Goal: Transaction & Acquisition: Book appointment/travel/reservation

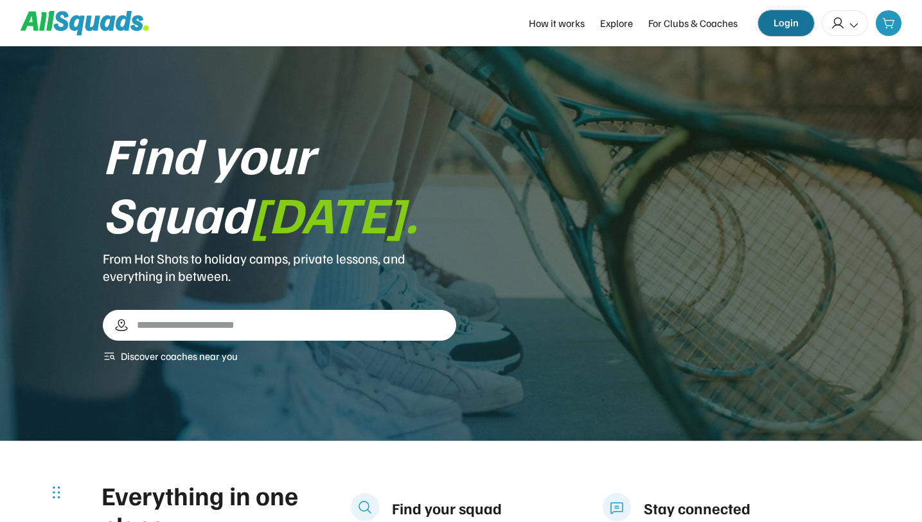
click at [789, 26] on button "Login" at bounding box center [786, 23] width 56 height 26
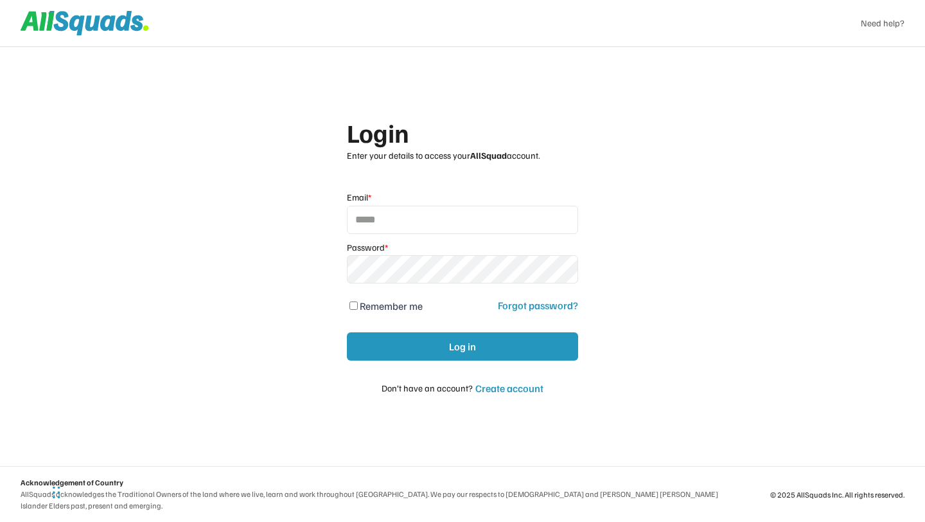
click at [380, 222] on input "email" at bounding box center [462, 220] width 231 height 28
type input "**********"
click at [82, 28] on icon at bounding box center [85, 23] width 129 height 24
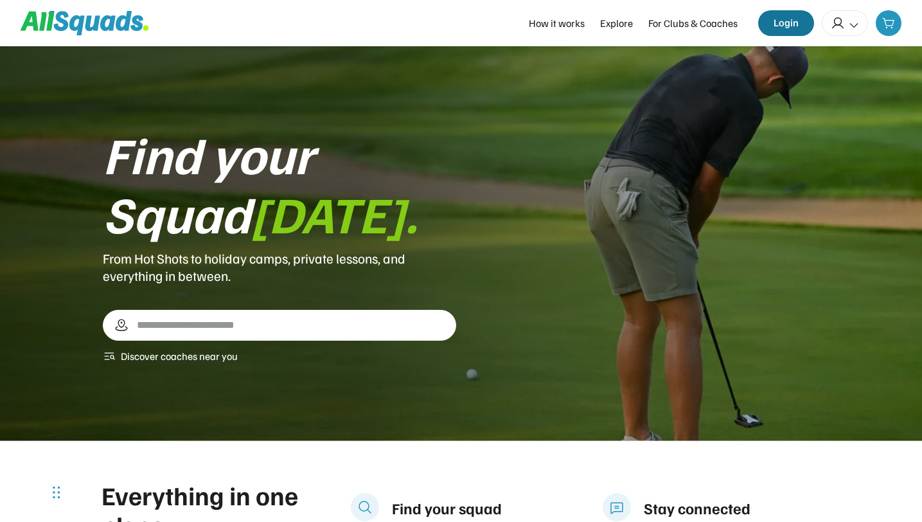
click at [789, 26] on button "Login" at bounding box center [786, 23] width 56 height 26
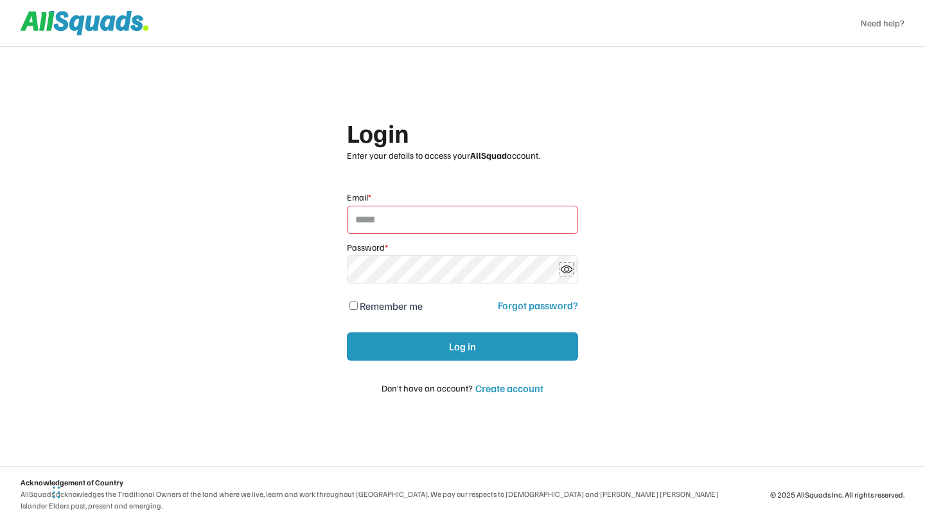
click at [562, 275] on icon at bounding box center [566, 269] width 13 height 13
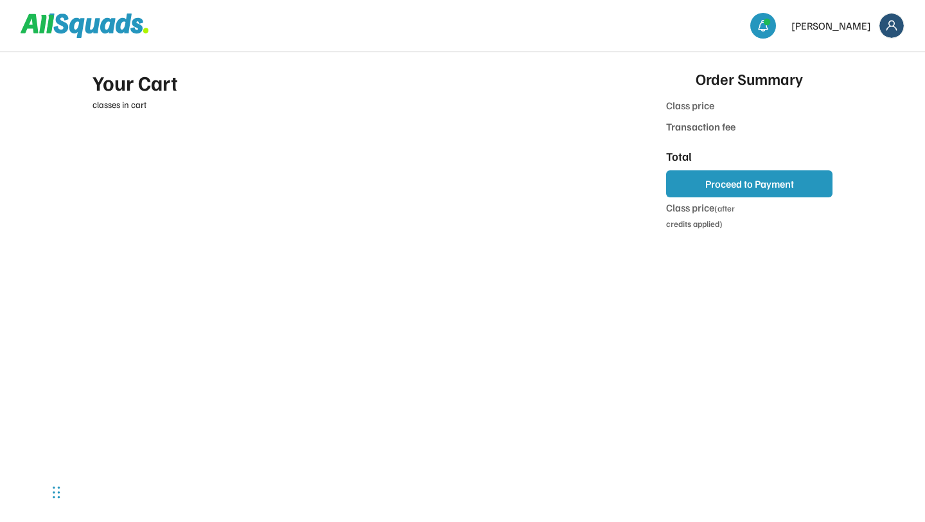
type input "***"
type input "******"
type input "**"
type input "******"
click at [844, 33] on div "[PERSON_NAME]" at bounding box center [848, 26] width 113 height 26
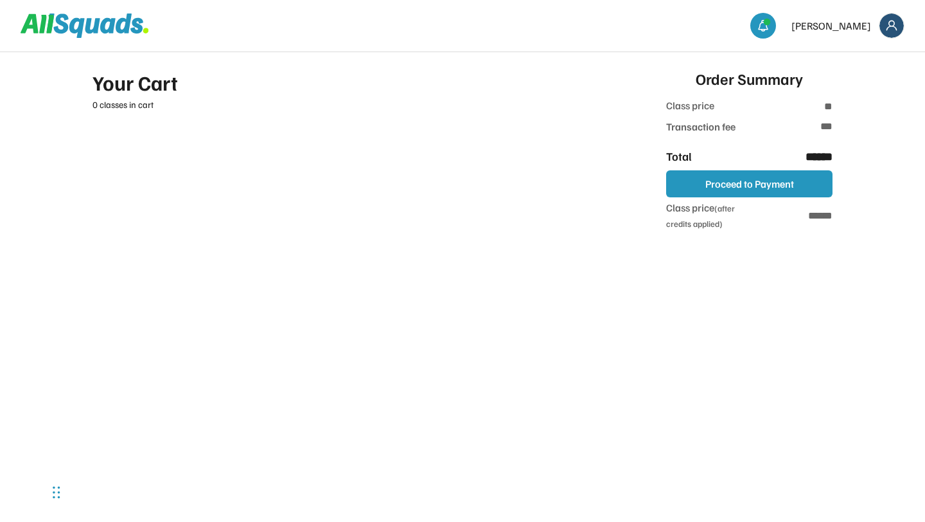
click at [891, 19] on img at bounding box center [892, 25] width 24 height 24
click at [874, 50] on link "Profile" at bounding box center [875, 57] width 76 height 26
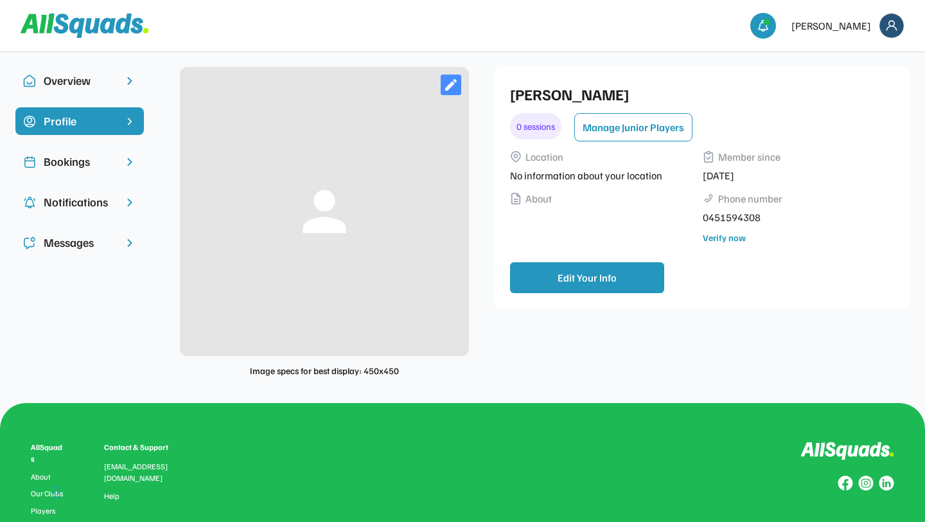
click at [59, 169] on div "Bookings" at bounding box center [80, 161] width 72 height 17
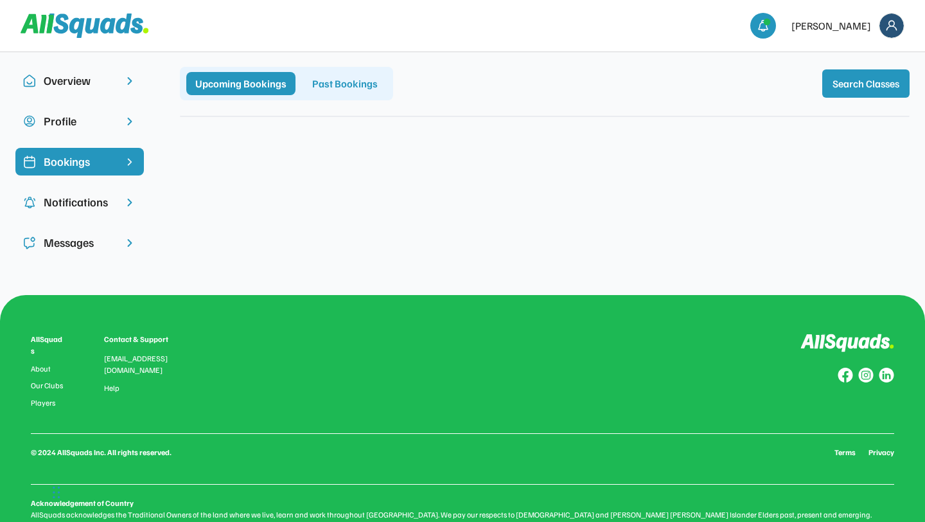
click at [49, 76] on div "Overview" at bounding box center [80, 80] width 72 height 17
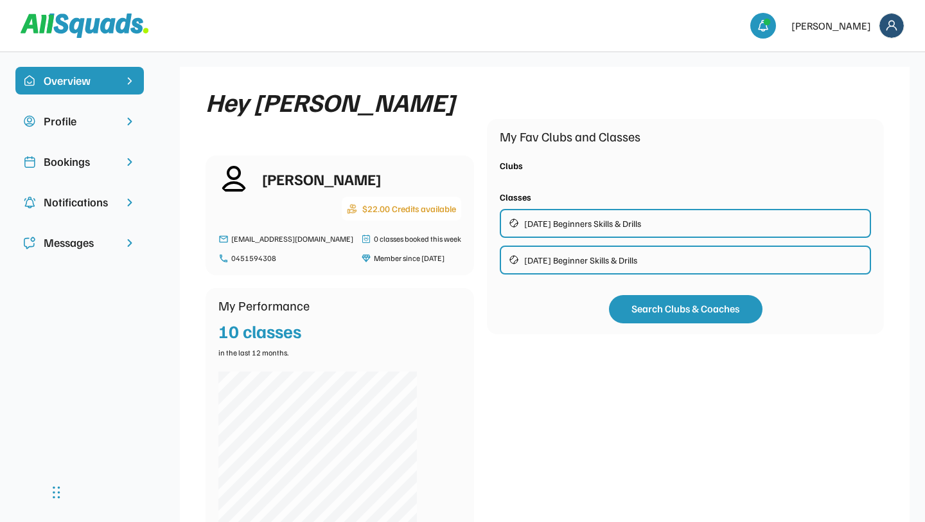
click at [589, 221] on div "[DATE] Beginners Skills & Drills" at bounding box center [582, 223] width 117 height 13
click at [524, 264] on div "[DATE] Beginner Skills & Drills" at bounding box center [580, 259] width 113 height 13
click at [513, 229] on div "Wednesday Beginners Skills & Drills" at bounding box center [685, 223] width 371 height 29
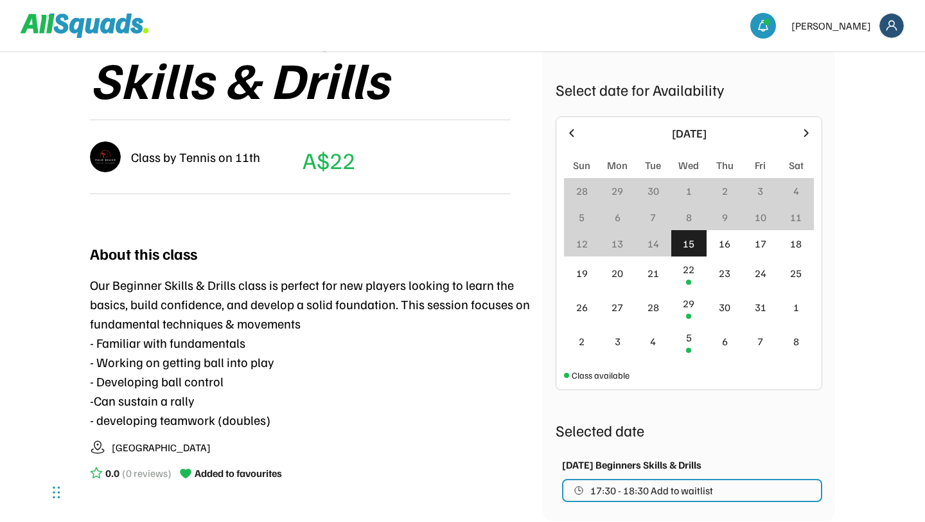
scroll to position [255, 0]
click at [723, 245] on div "16" at bounding box center [725, 242] width 12 height 15
click at [729, 245] on div "16" at bounding box center [725, 242] width 12 height 15
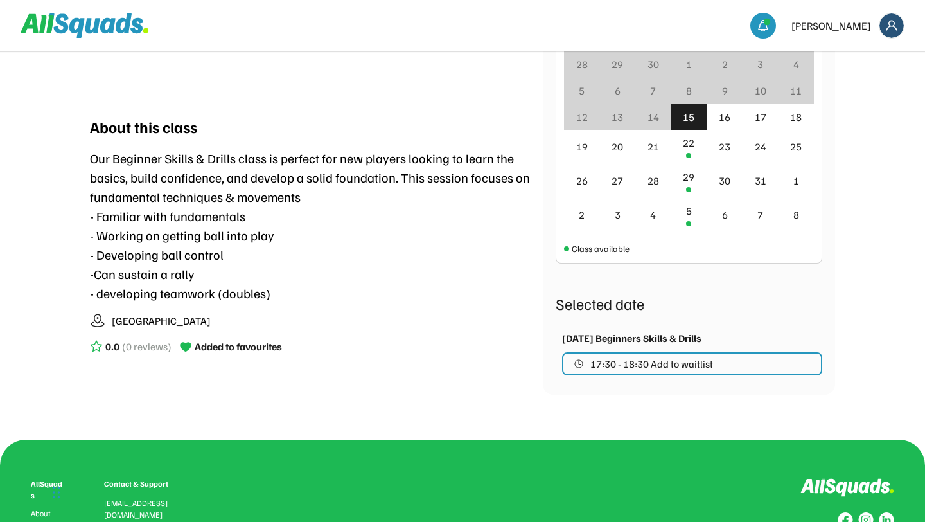
scroll to position [529, 0]
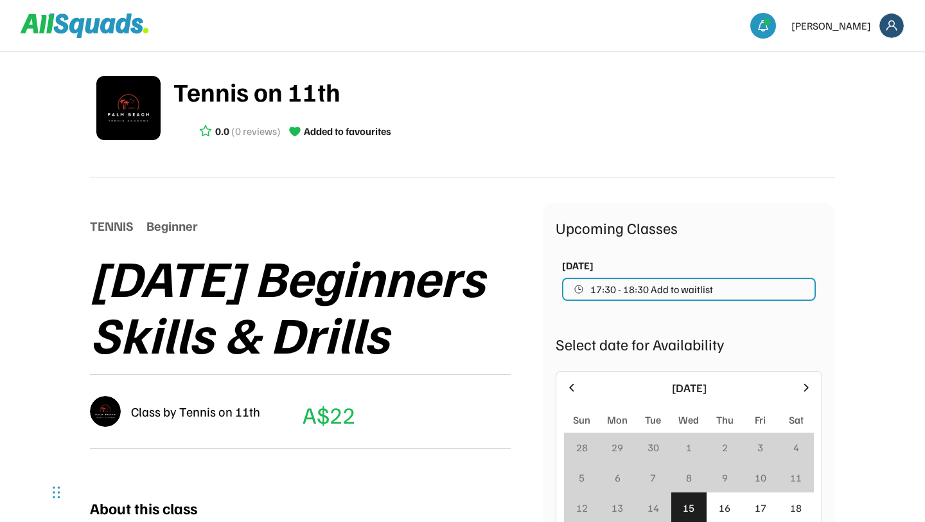
scroll to position [162, 0]
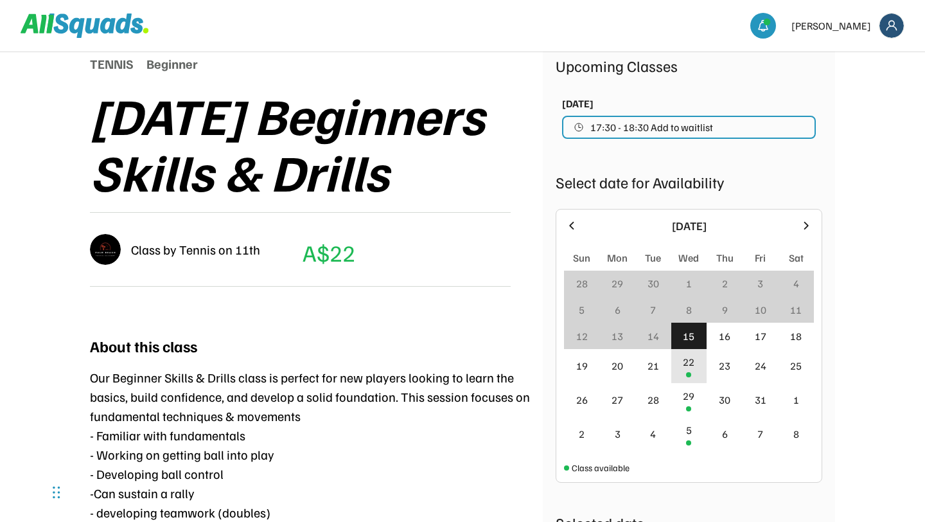
click at [692, 367] on div "22" at bounding box center [689, 361] width 12 height 15
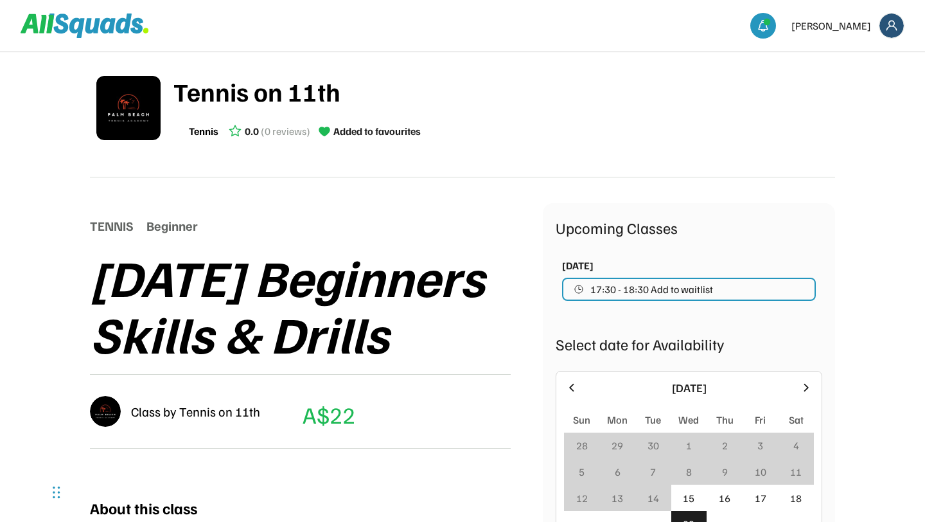
scroll to position [185, 0]
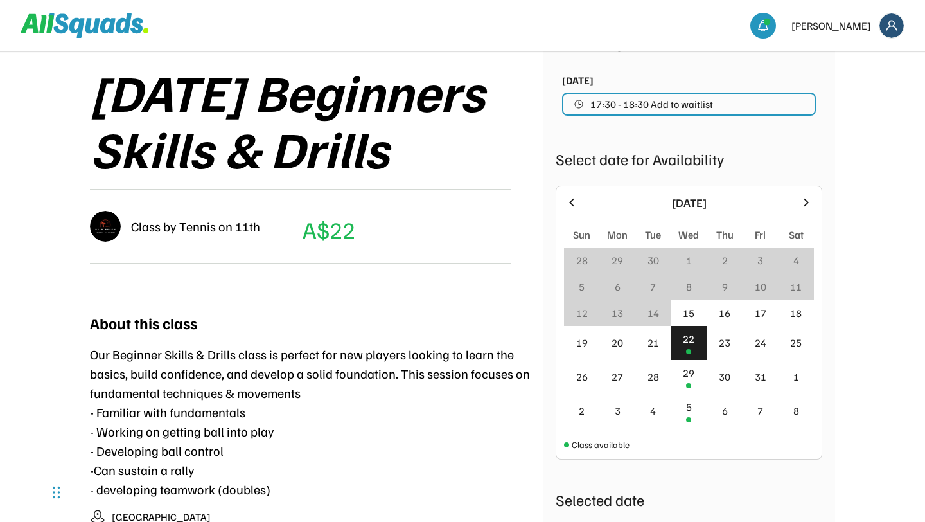
click at [656, 102] on span "17:30 - 18:30 Add to waitlist" at bounding box center [652, 104] width 123 height 10
